Goal: Task Accomplishment & Management: Complete application form

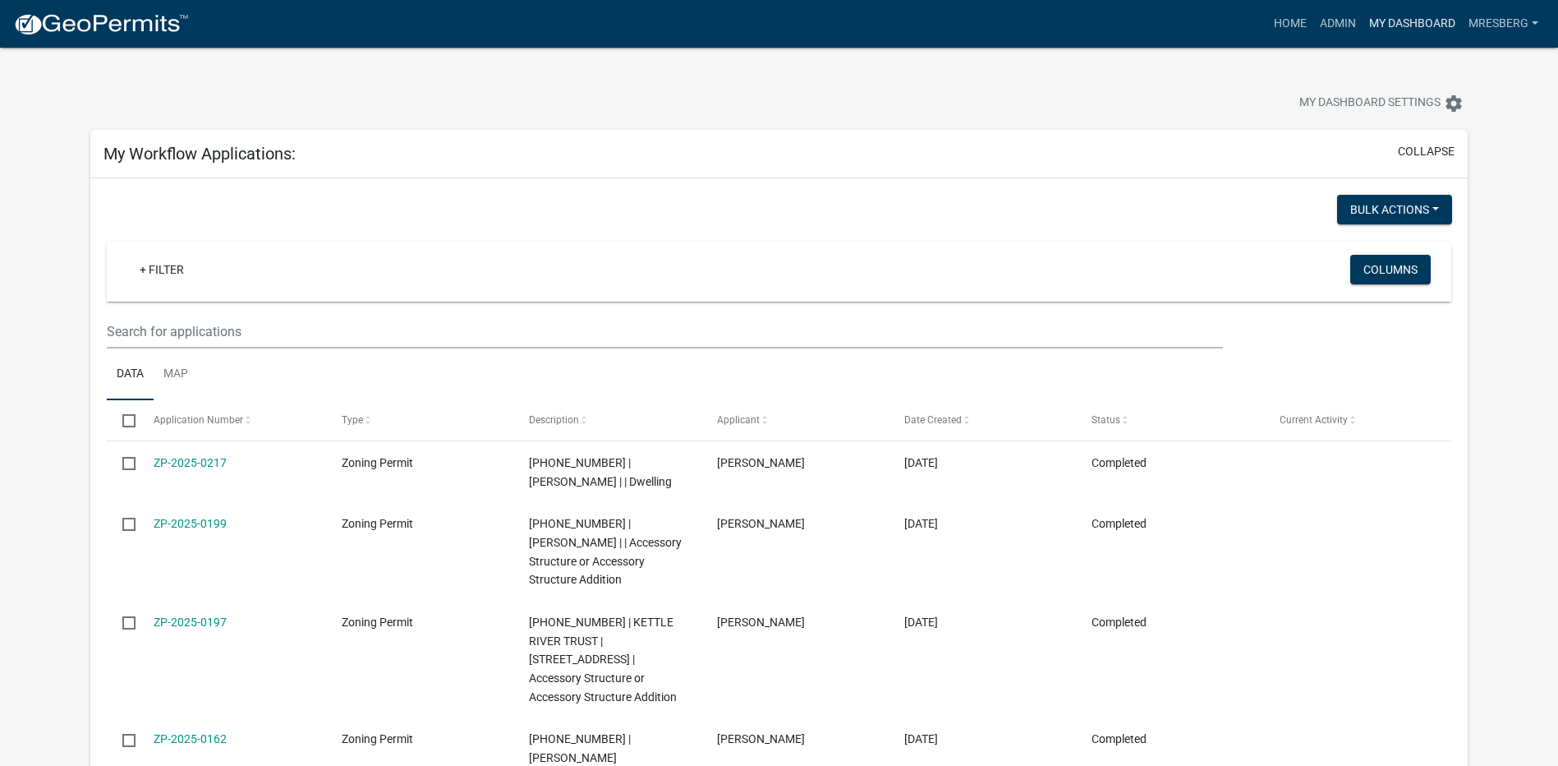
click at [1402, 22] on link "My Dashboard" at bounding box center [1412, 23] width 99 height 31
click at [1335, 23] on link "Admin" at bounding box center [1338, 23] width 49 height 31
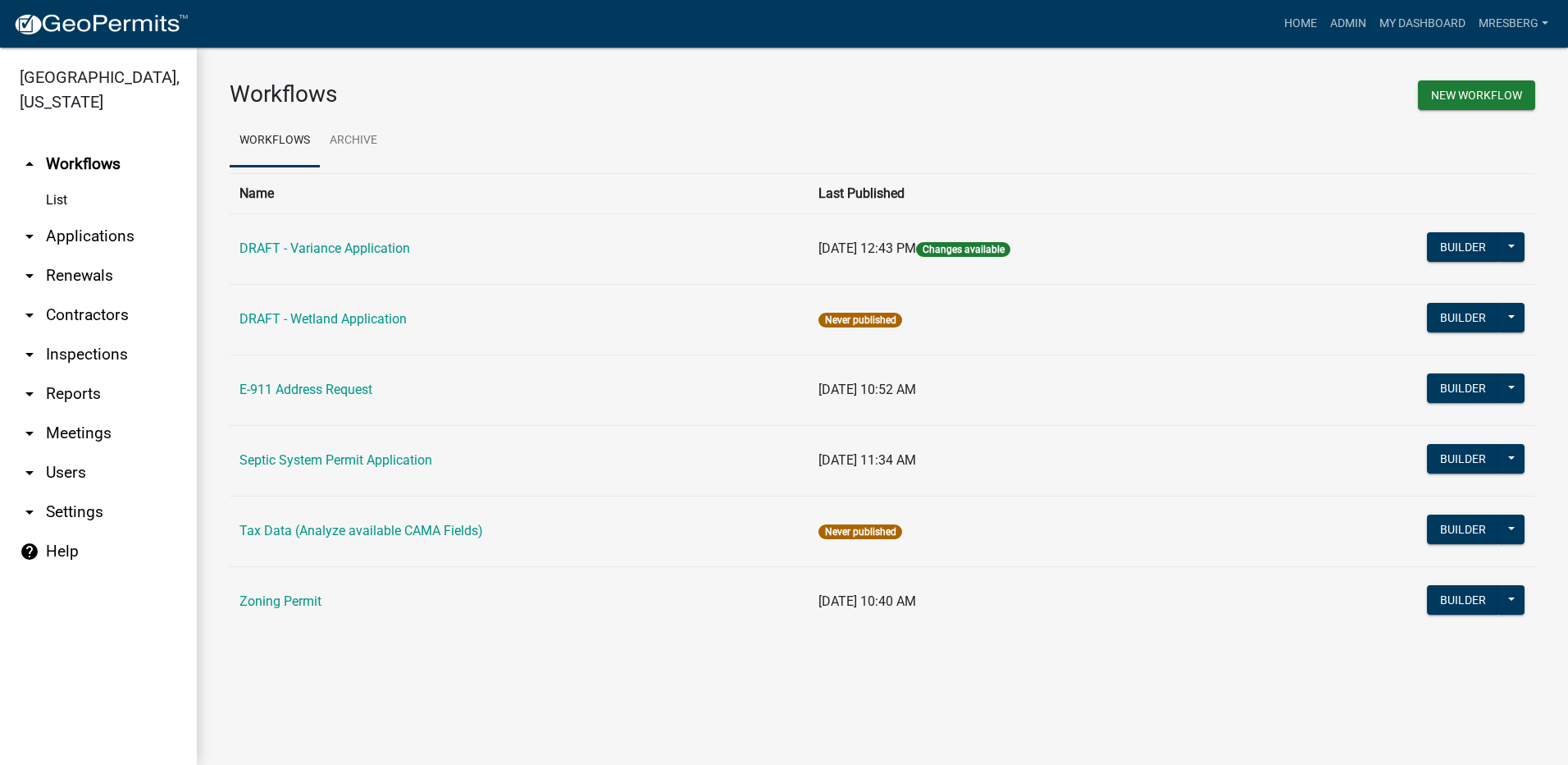
click at [85, 231] on link "arrow_drop_down Applications" at bounding box center [98, 236] width 197 height 39
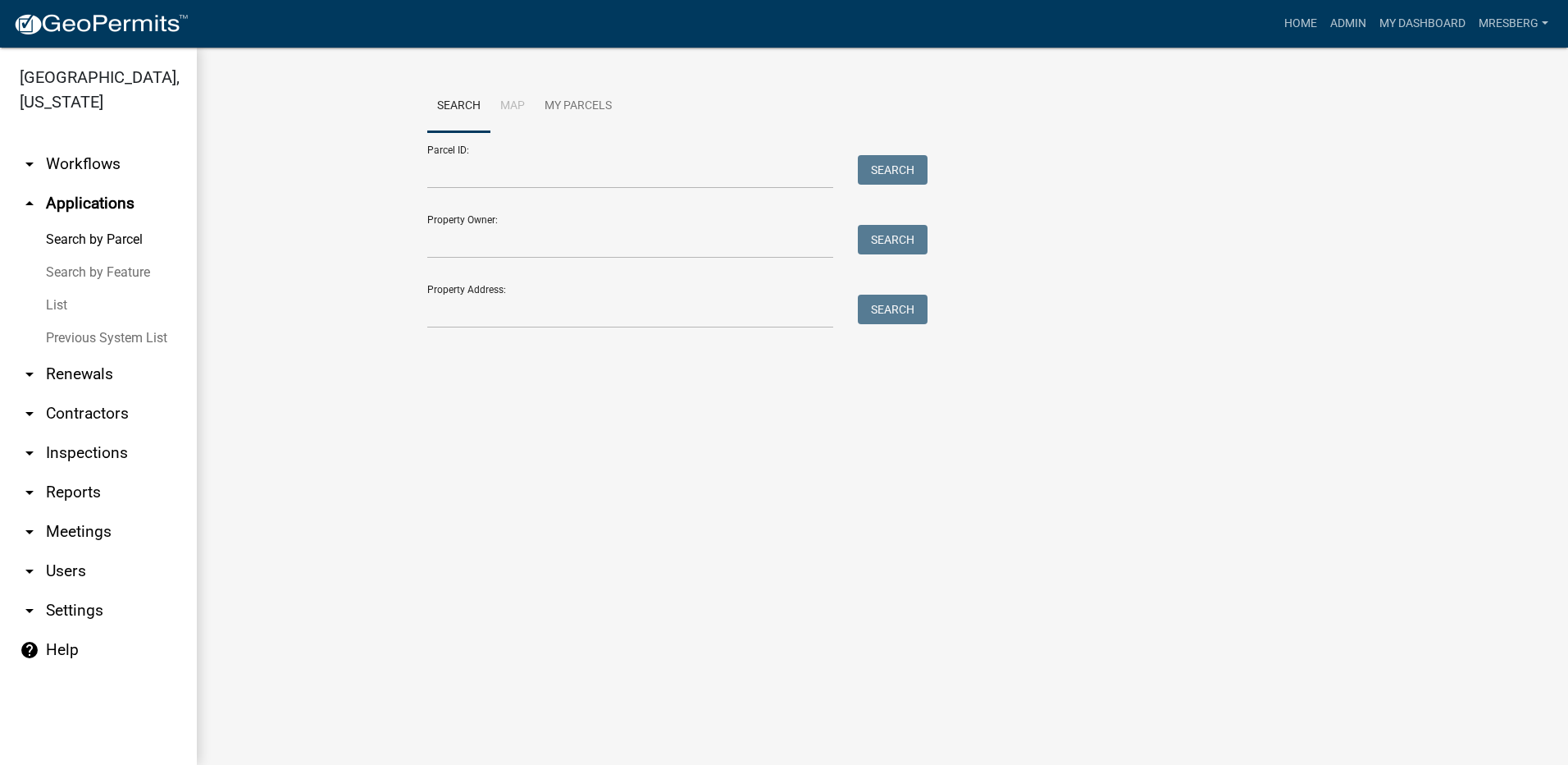
click at [55, 302] on link "List" at bounding box center [98, 305] width 197 height 33
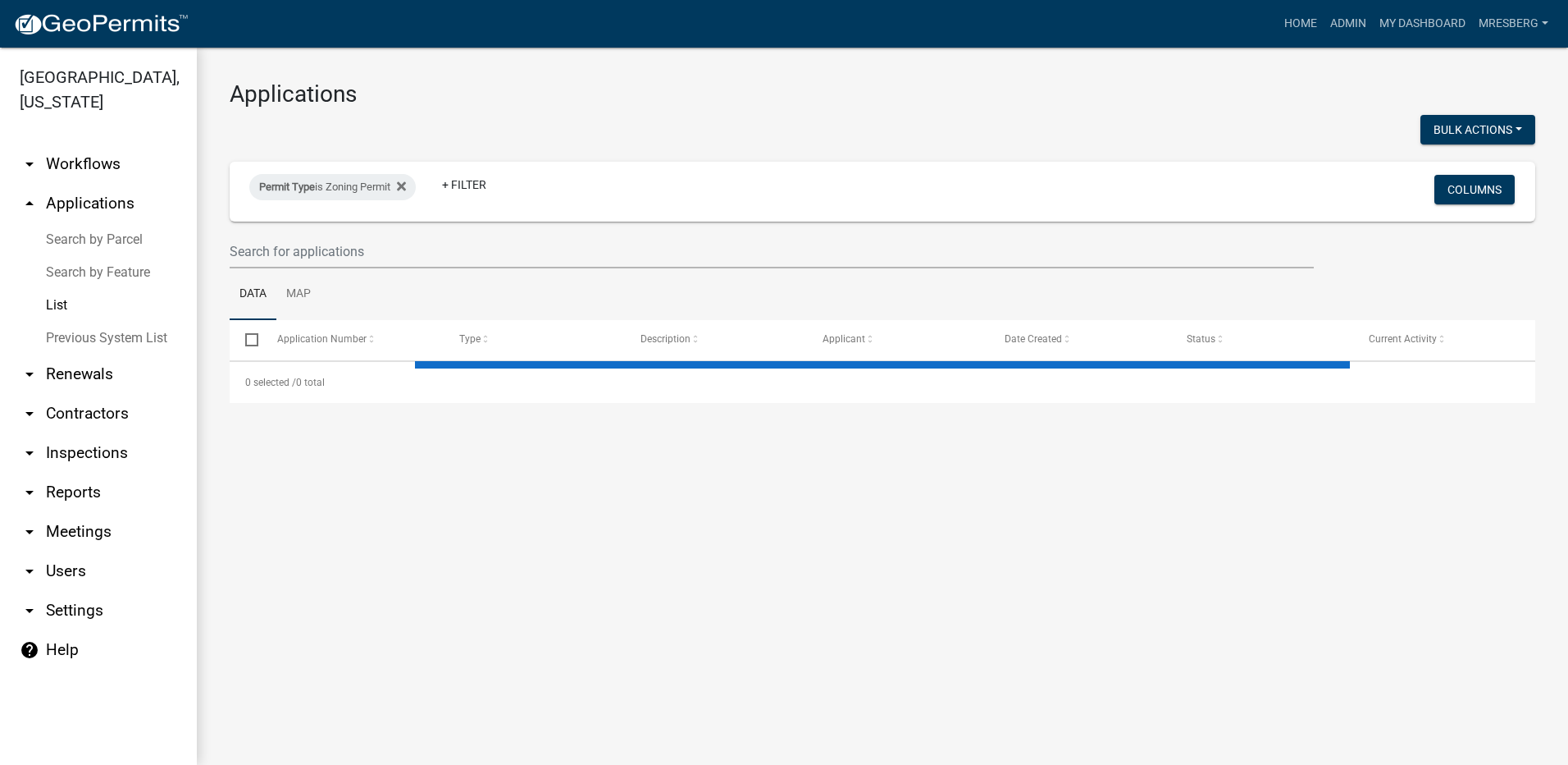
select select "3: 100"
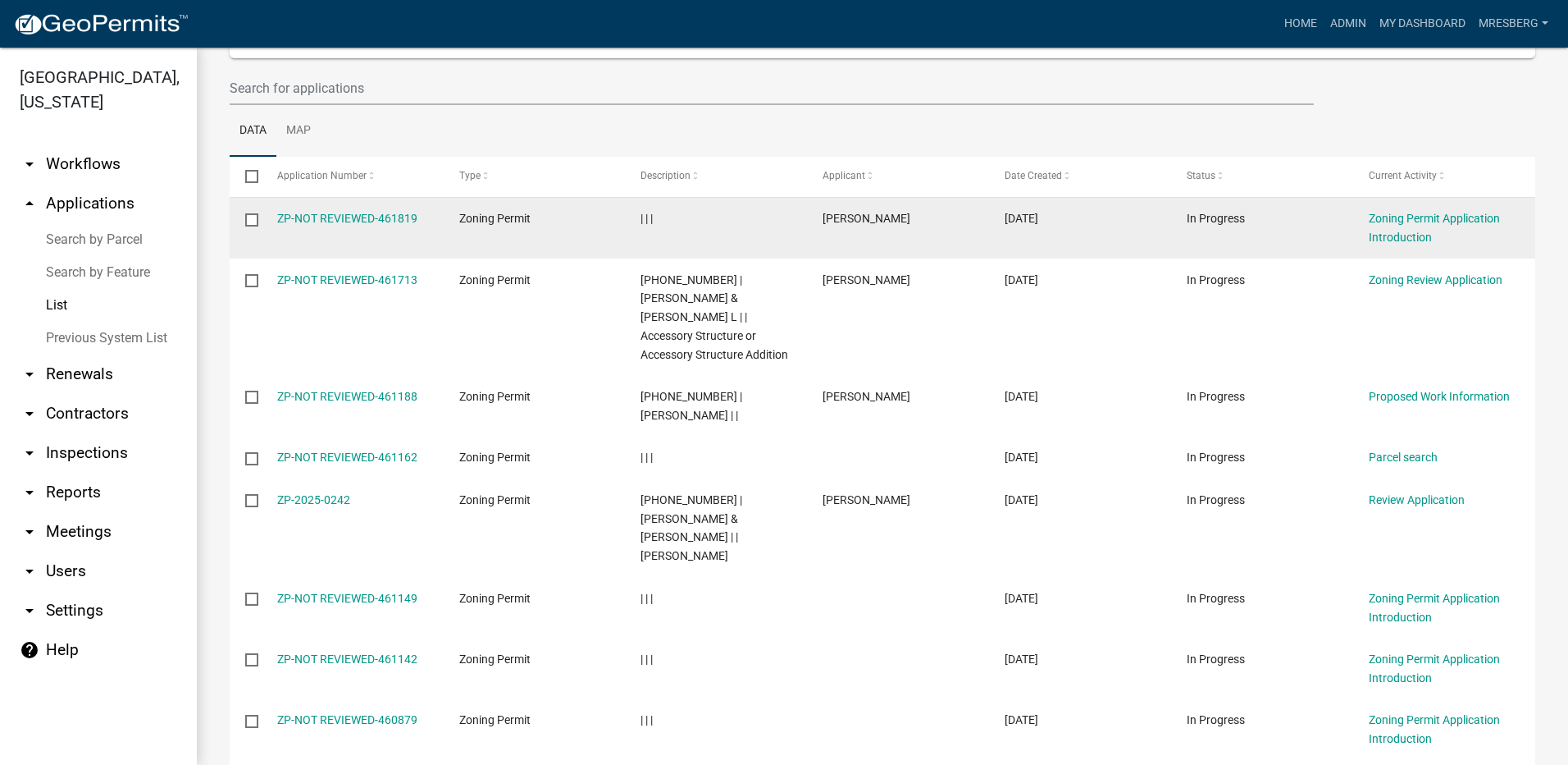
scroll to position [164, 0]
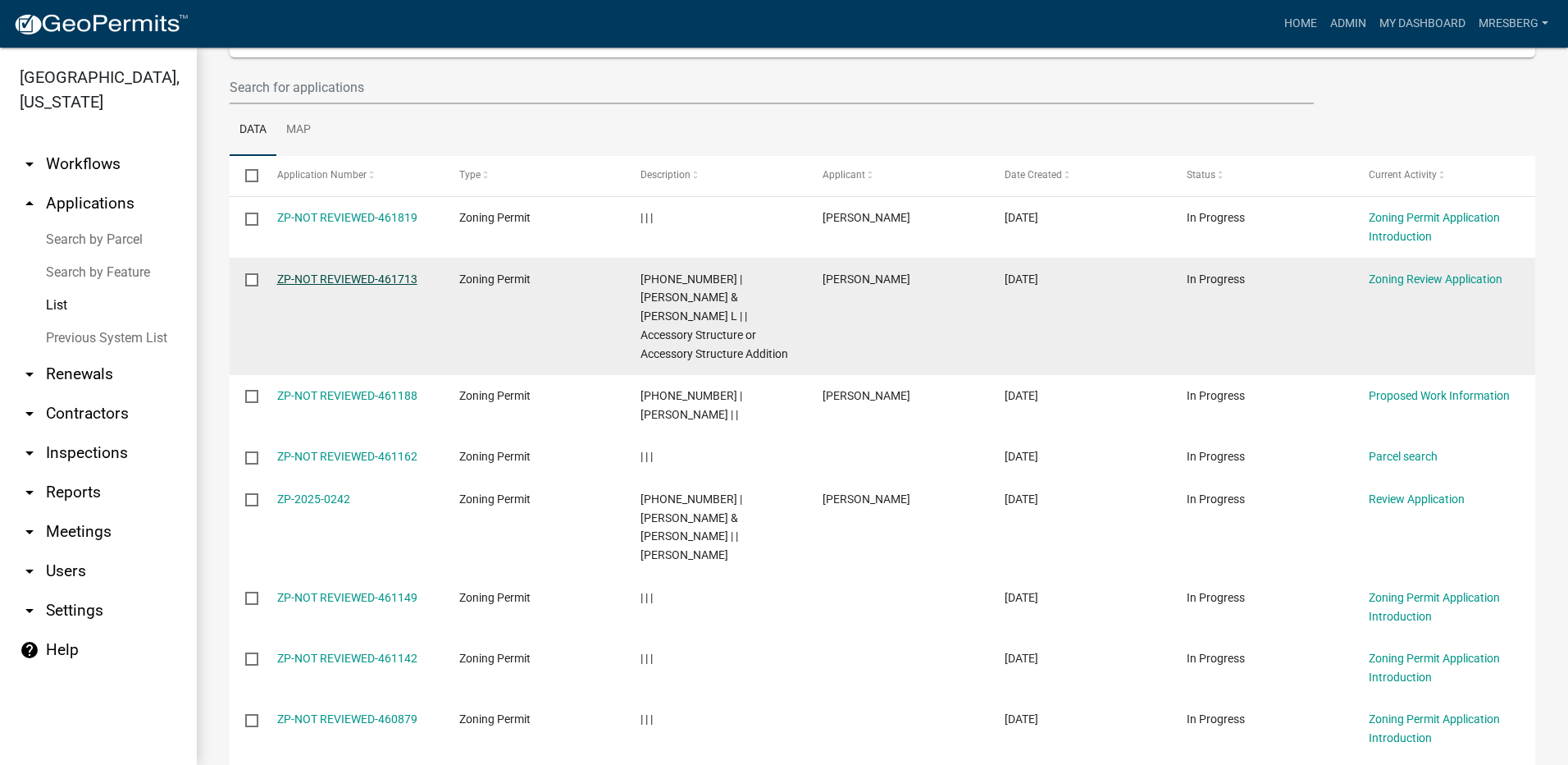
click at [319, 279] on link "ZP-NOT REVIEWED-461713" at bounding box center [347, 279] width 140 height 13
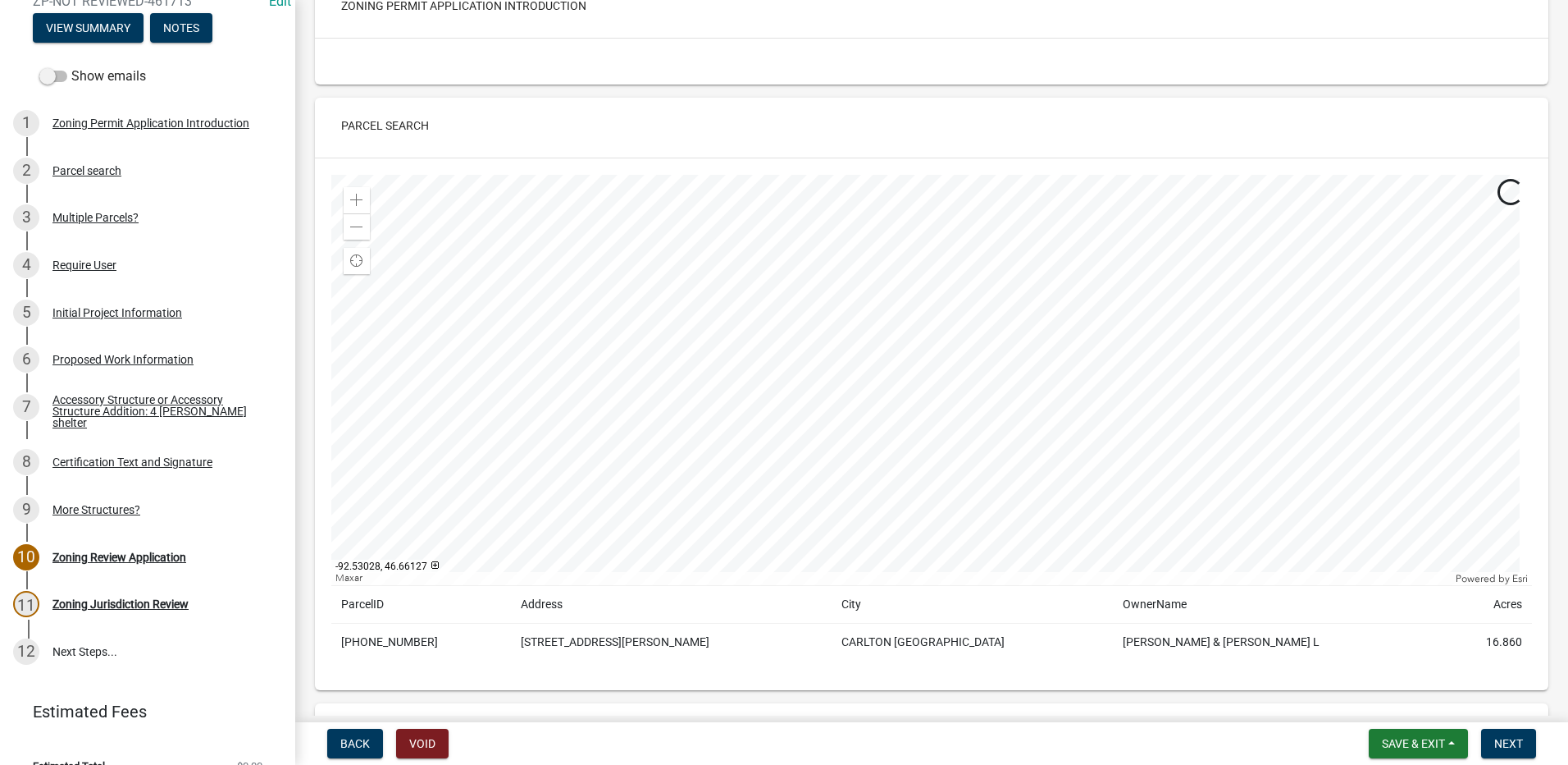
scroll to position [246, 0]
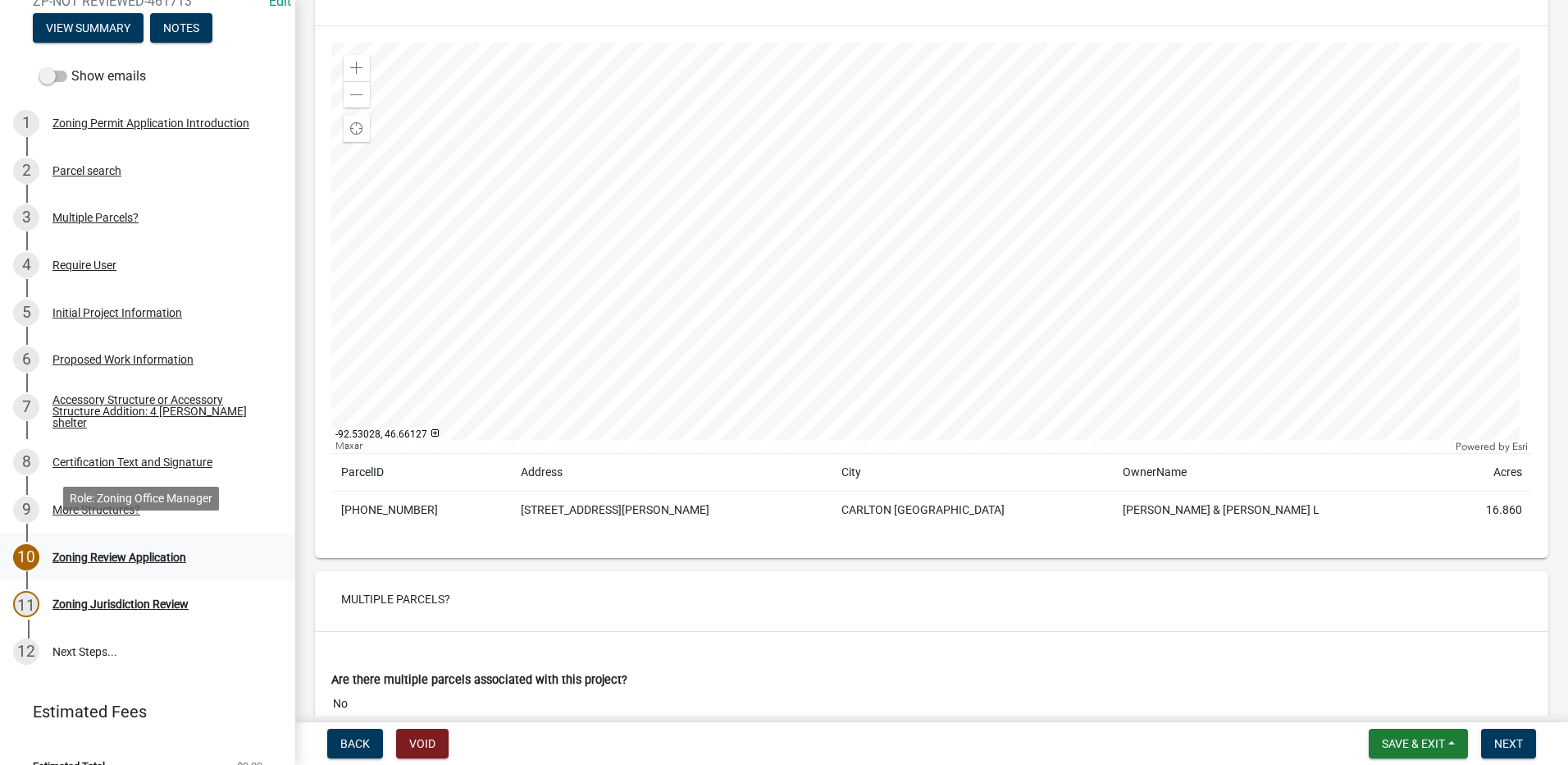
click at [108, 551] on div "Zoning Review Application" at bounding box center [120, 557] width 134 height 12
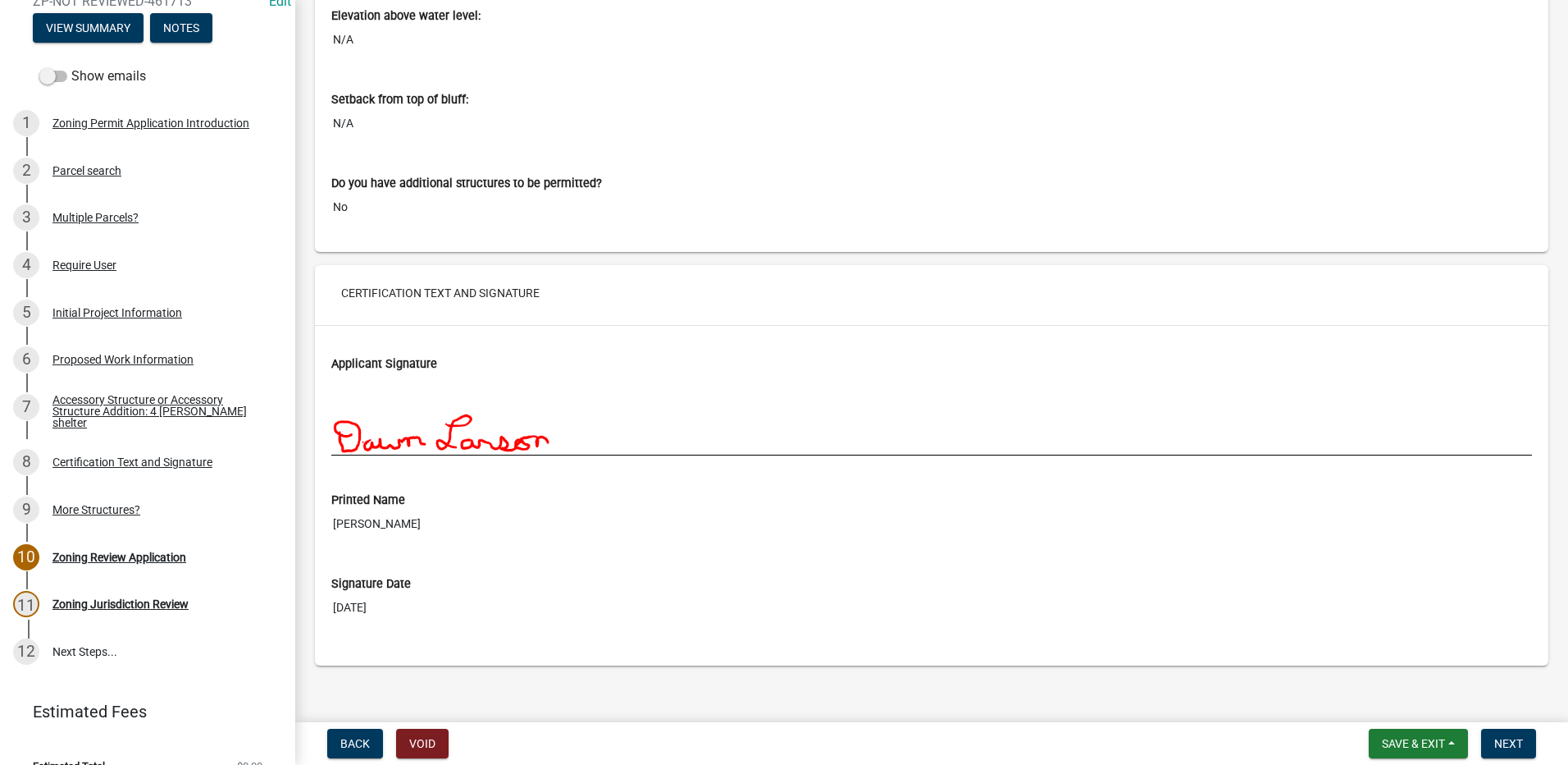
scroll to position [10348, 0]
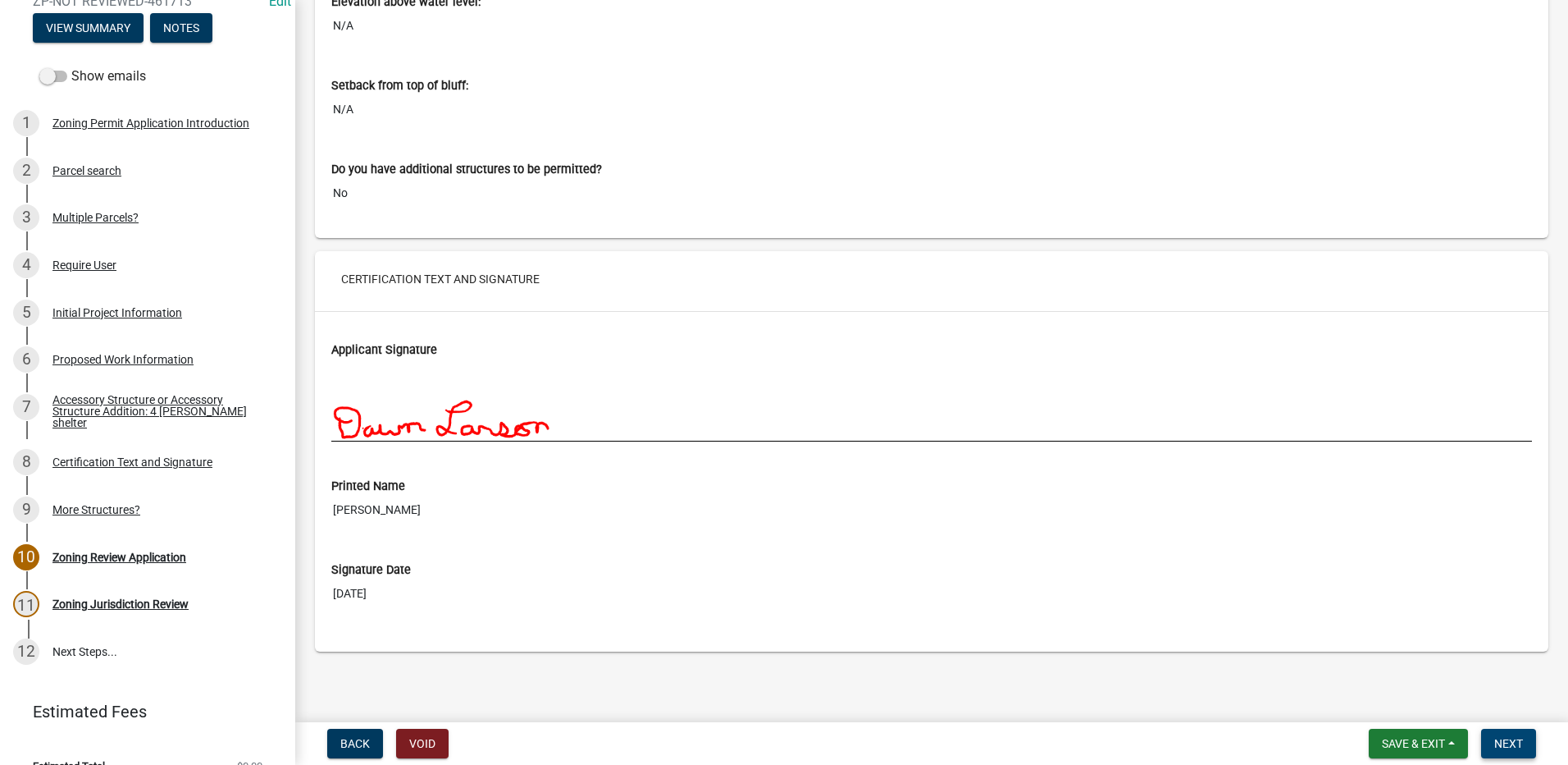
click at [1512, 740] on span "Next" at bounding box center [1508, 743] width 29 height 13
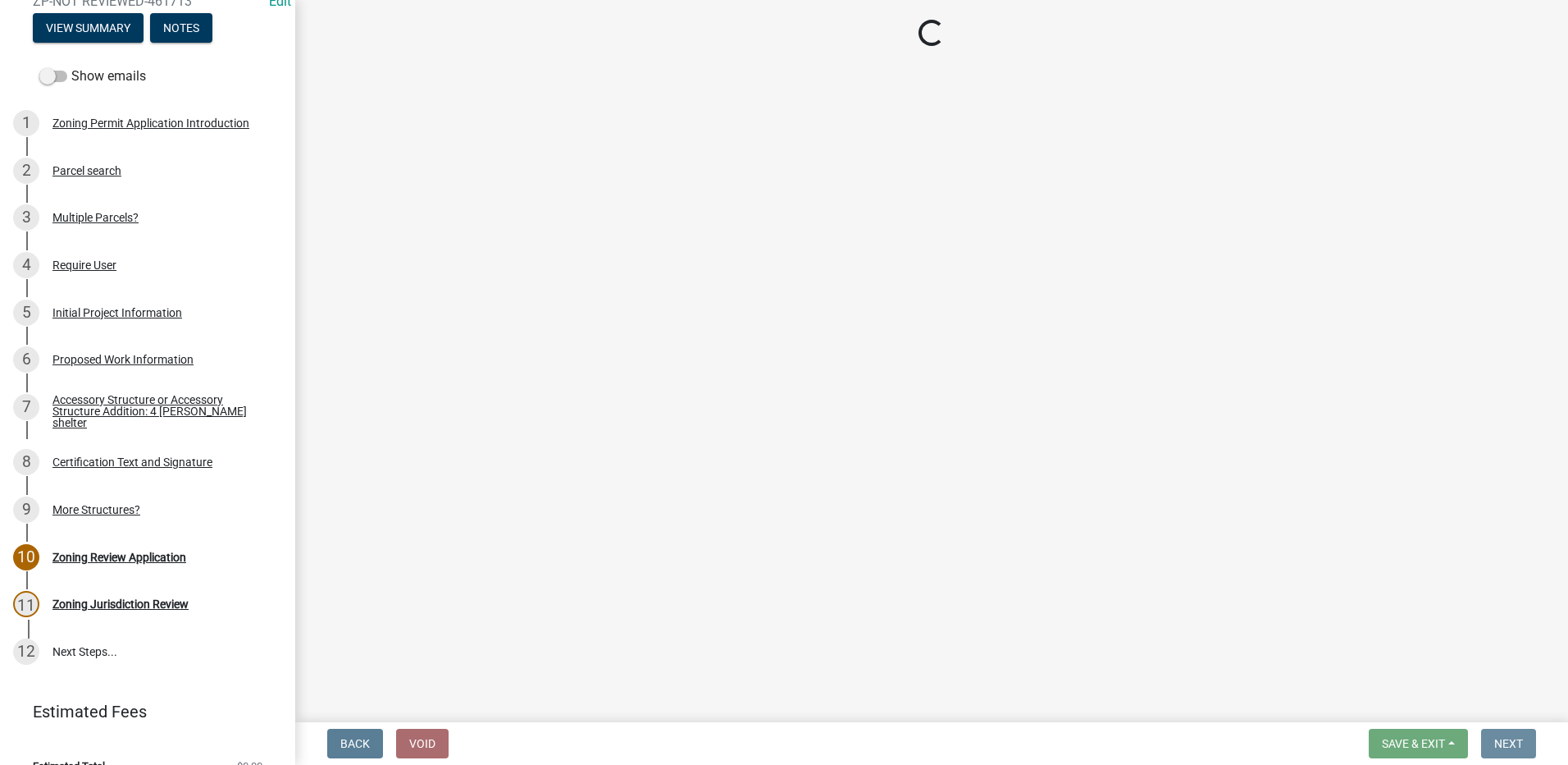
scroll to position [0, 0]
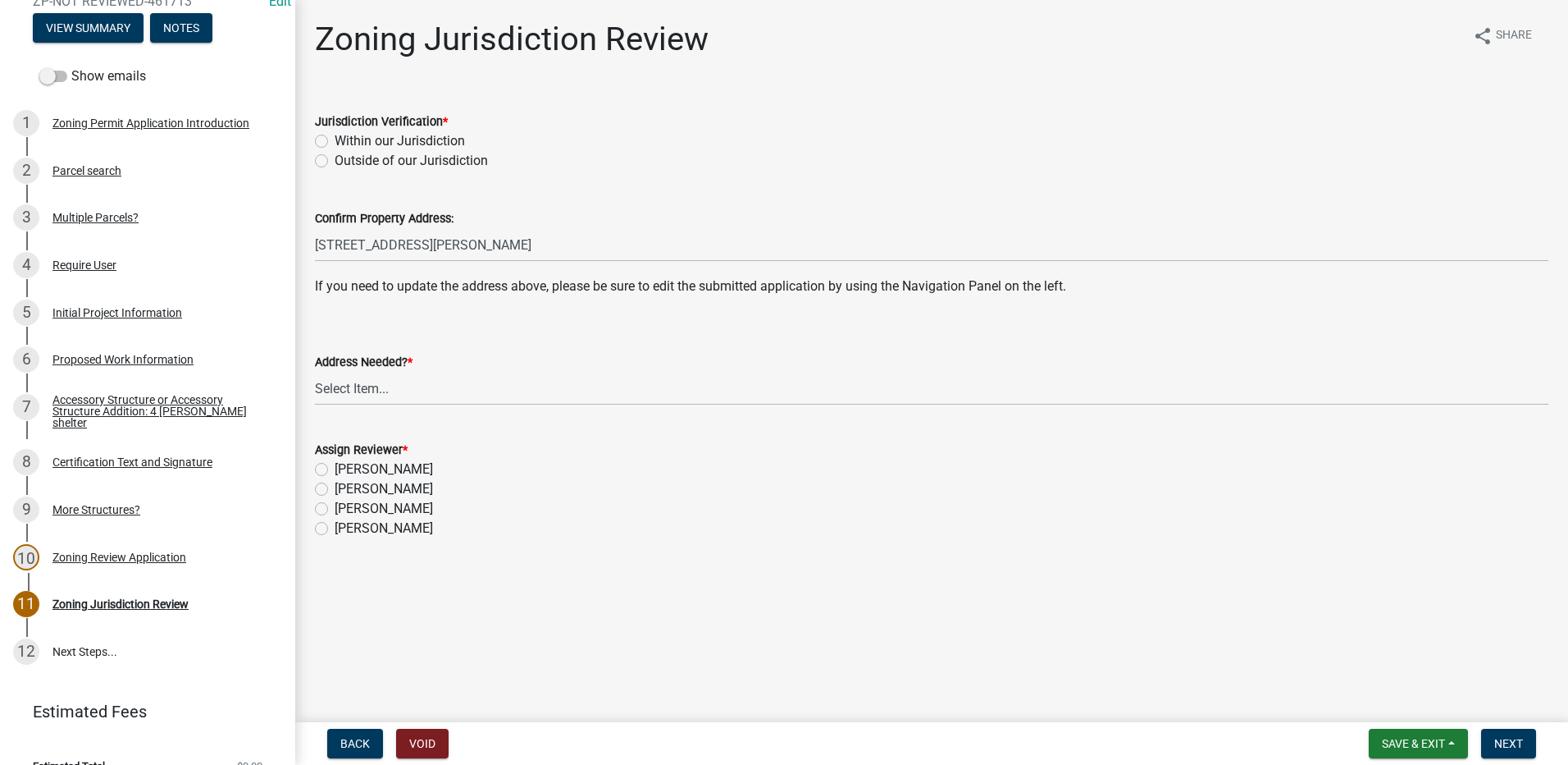
click at [334, 139] on label "Within our Jurisdiction" at bounding box center [399, 141] width 131 height 20
click at [334, 139] on input "Within our Jurisdiction" at bounding box center [339, 136] width 11 height 11
radio input "true"
click at [324, 382] on select "Select Item... Yes No" at bounding box center [931, 388] width 1234 height 34
click at [314, 372] on select "Select Item... Yes No" at bounding box center [931, 388] width 1234 height 34
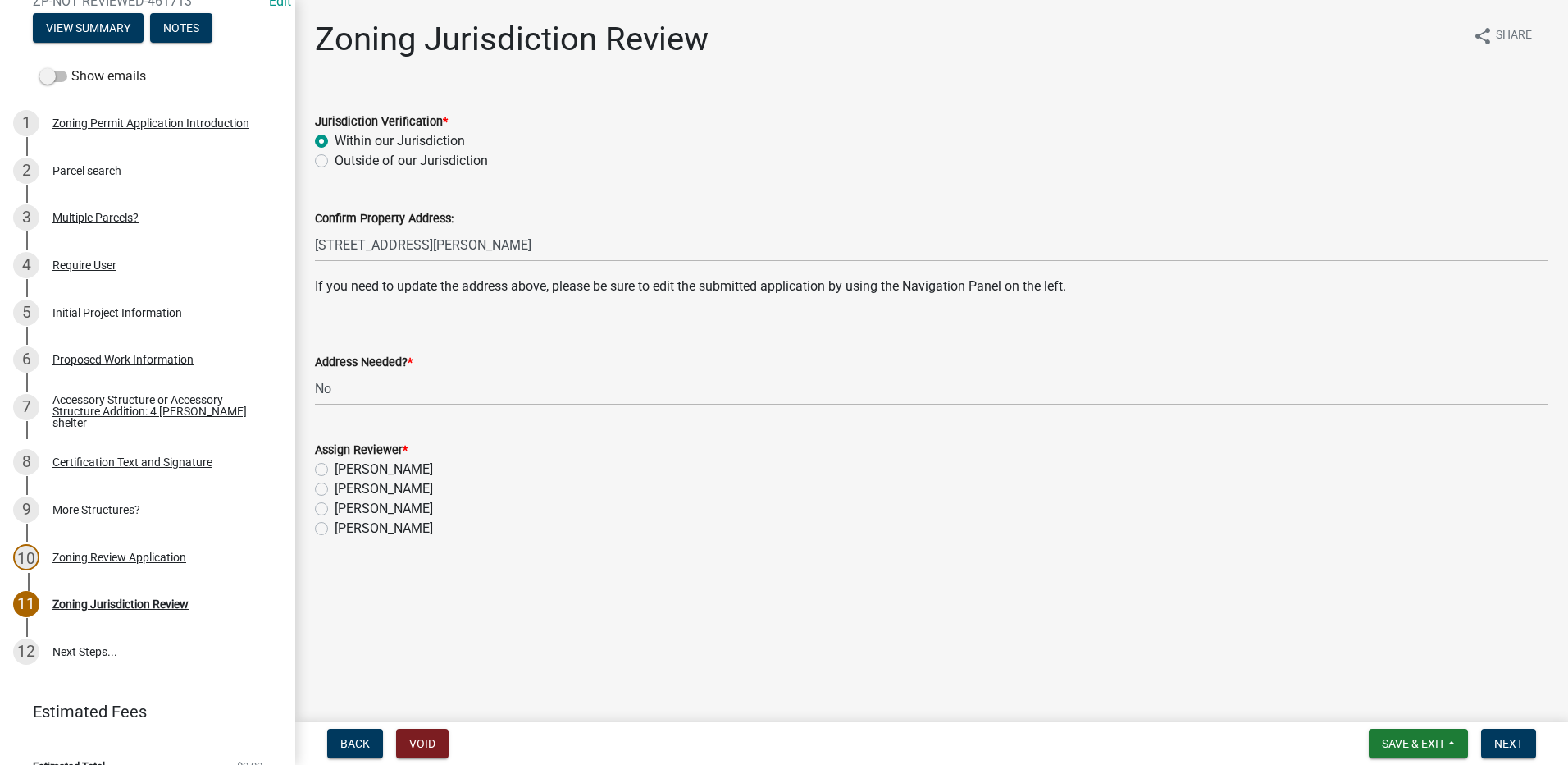
select select "aade736b-b8ba-42e5-ae4c-e00a265c1909"
click at [334, 490] on label "[PERSON_NAME]" at bounding box center [383, 489] width 99 height 20
click at [334, 489] on input "[PERSON_NAME]" at bounding box center [339, 484] width 11 height 11
radio input "true"
click at [1512, 744] on span "Next" at bounding box center [1508, 743] width 29 height 13
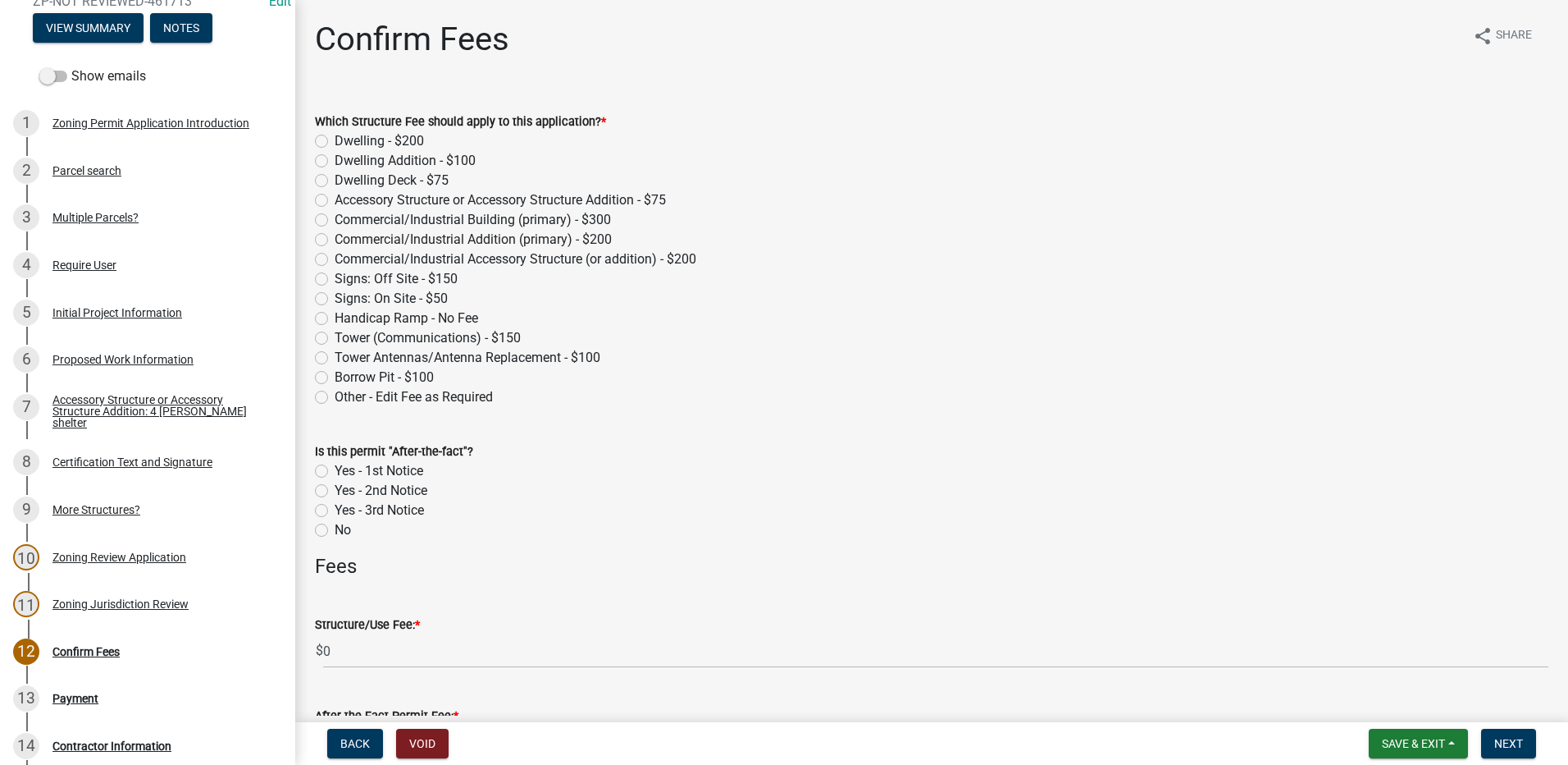
click at [334, 202] on label "Accessory Structure or Accessory Structure Addition - $75" at bounding box center [500, 201] width 331 height 20
click at [334, 201] on input "Accessory Structure or Accessory Structure Addition - $75" at bounding box center [339, 196] width 11 height 11
radio input "true"
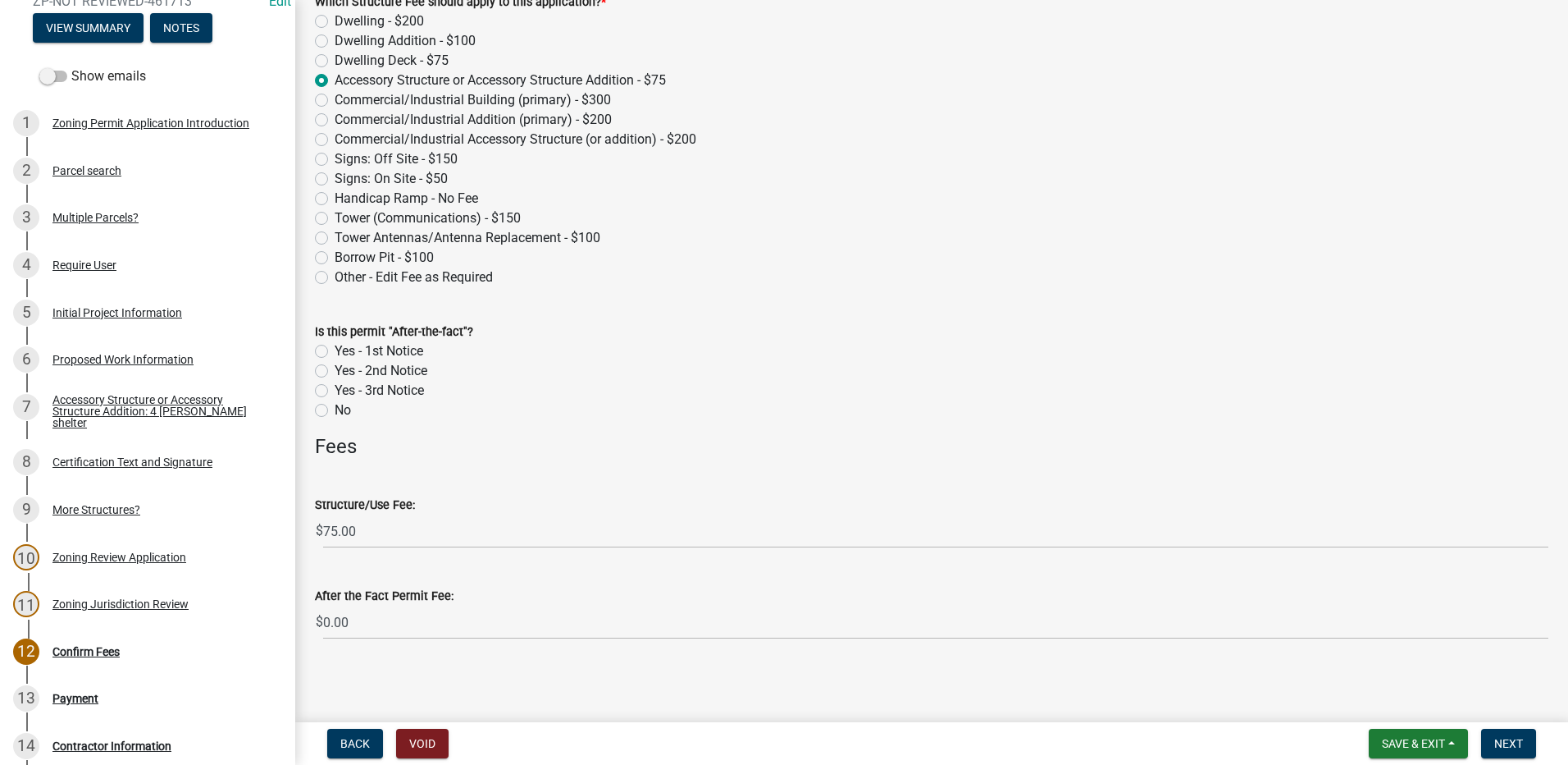
scroll to position [122, 0]
click at [1506, 738] on span "Next" at bounding box center [1508, 743] width 29 height 13
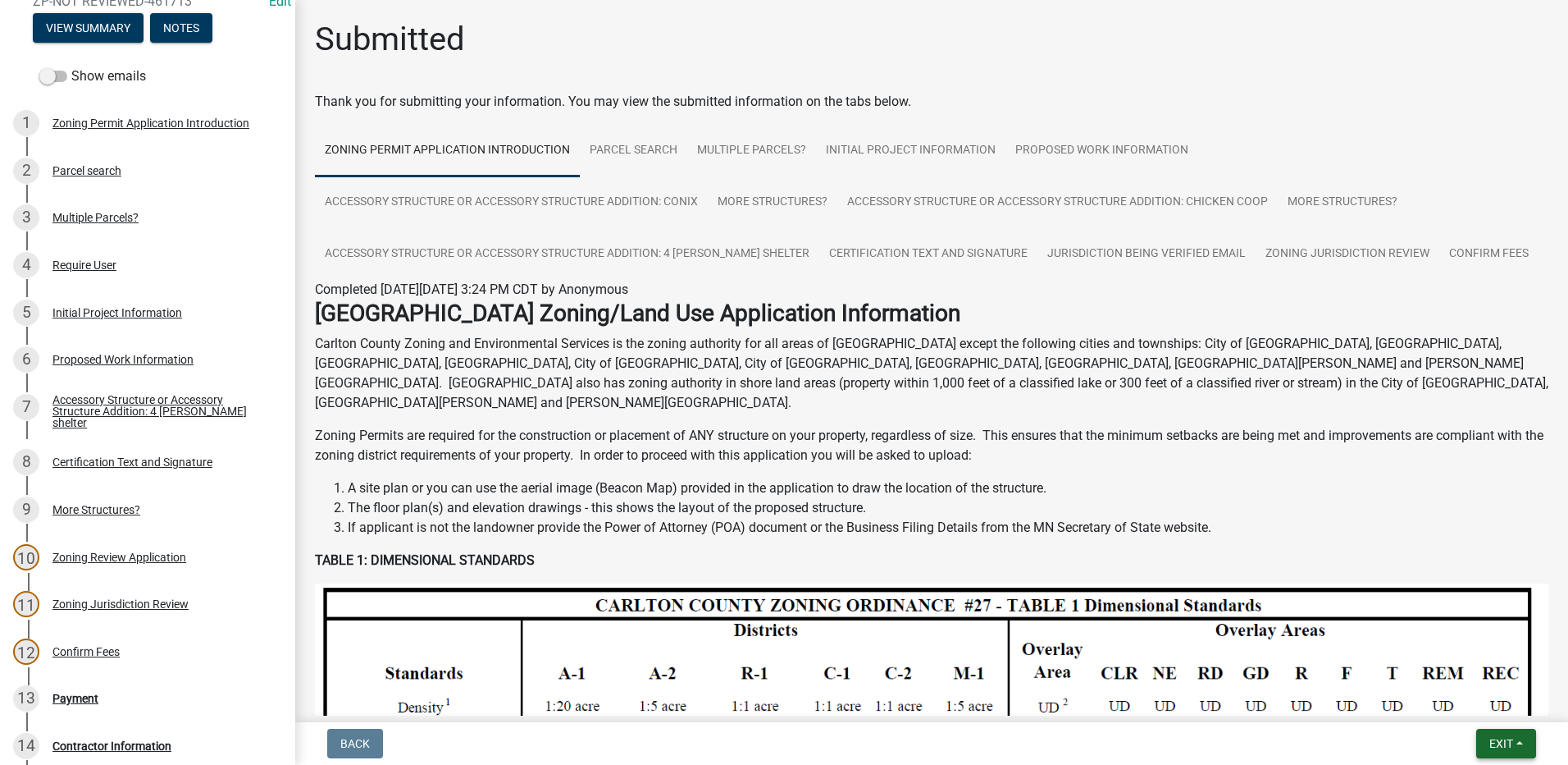
click at [1499, 740] on span "Exit" at bounding box center [1501, 743] width 24 height 13
click at [1462, 711] on button "Save & Exit" at bounding box center [1469, 700] width 131 height 39
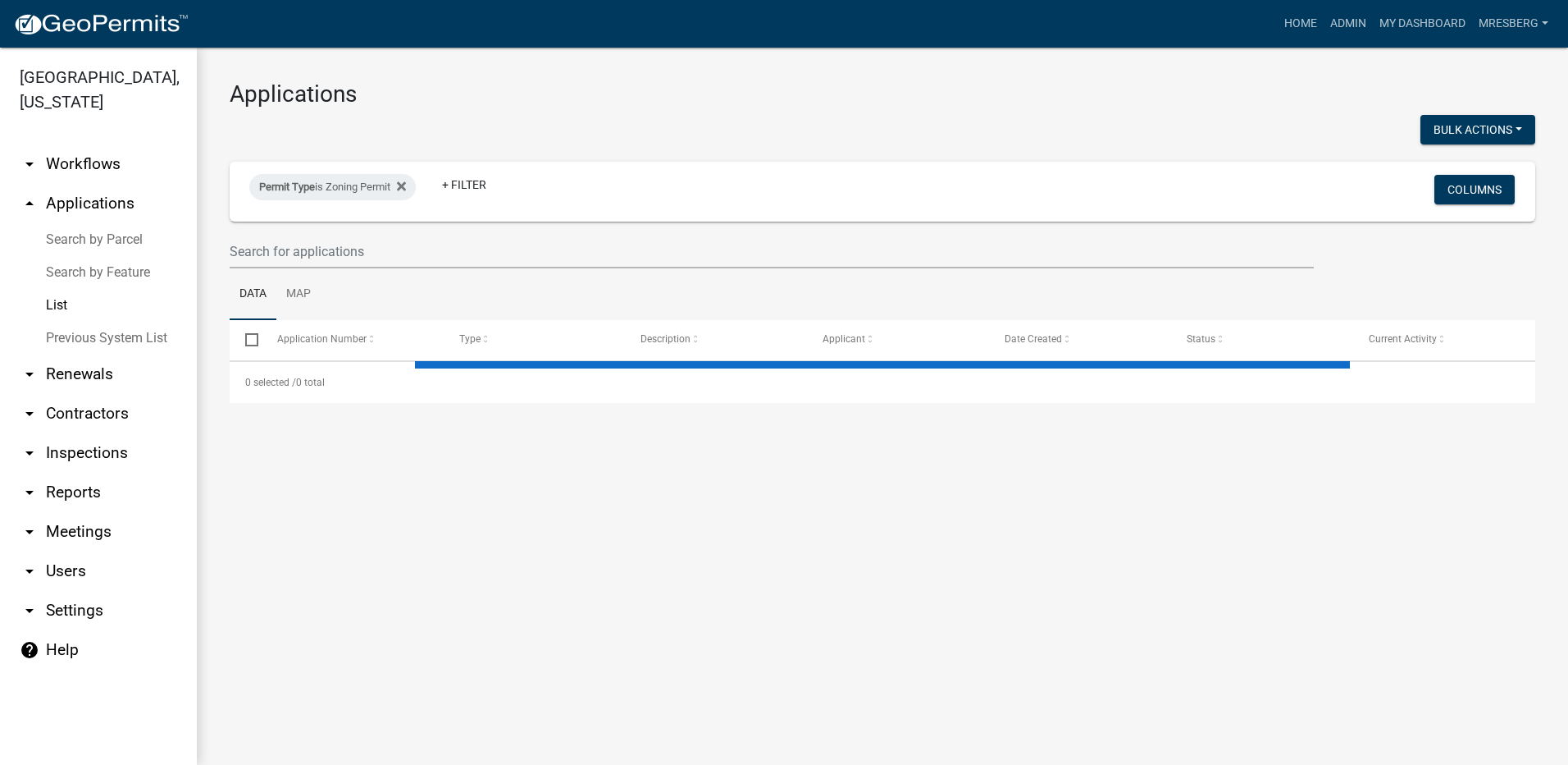
select select "3: 100"
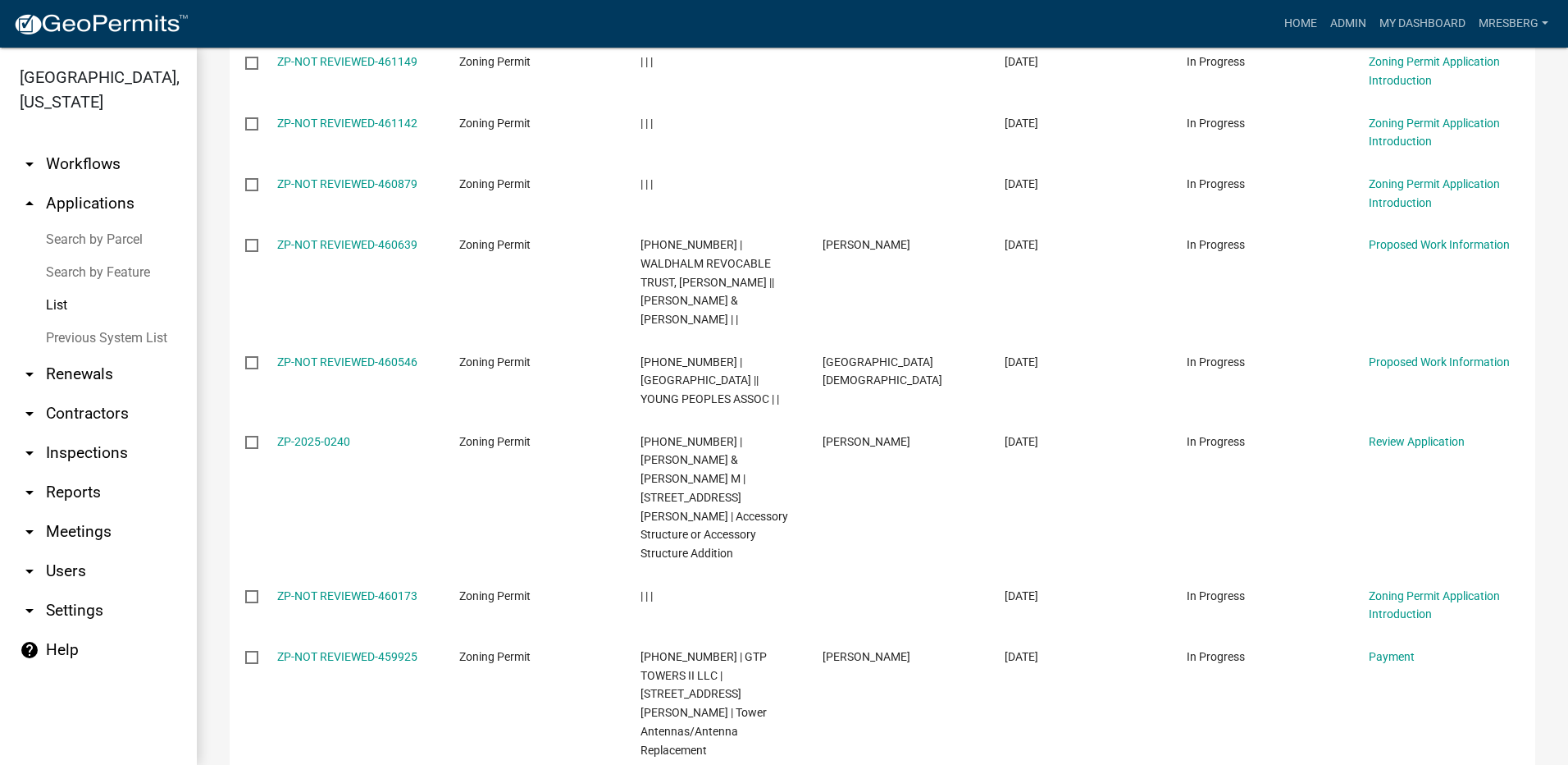
scroll to position [738, 0]
